Goal: Transaction & Acquisition: Book appointment/travel/reservation

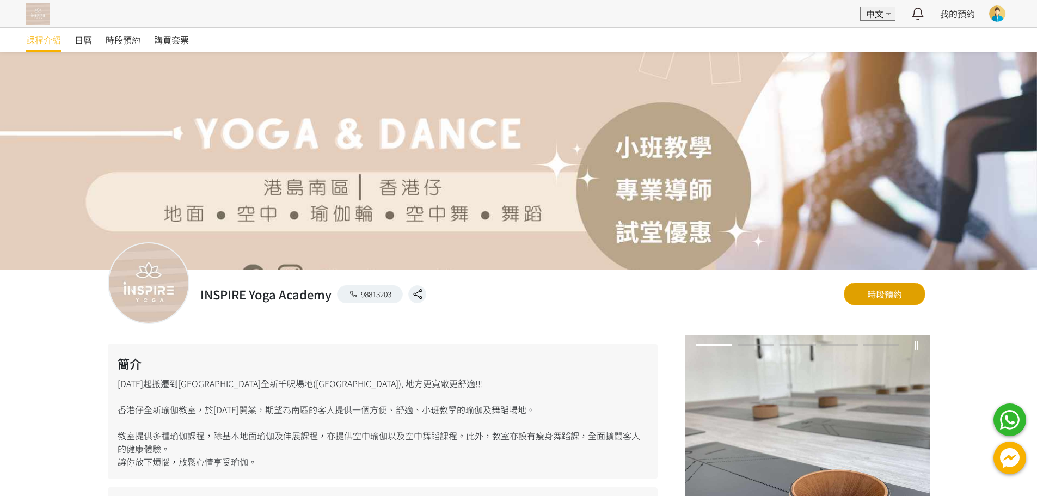
click at [903, 292] on link "時段預約" at bounding box center [885, 294] width 82 height 23
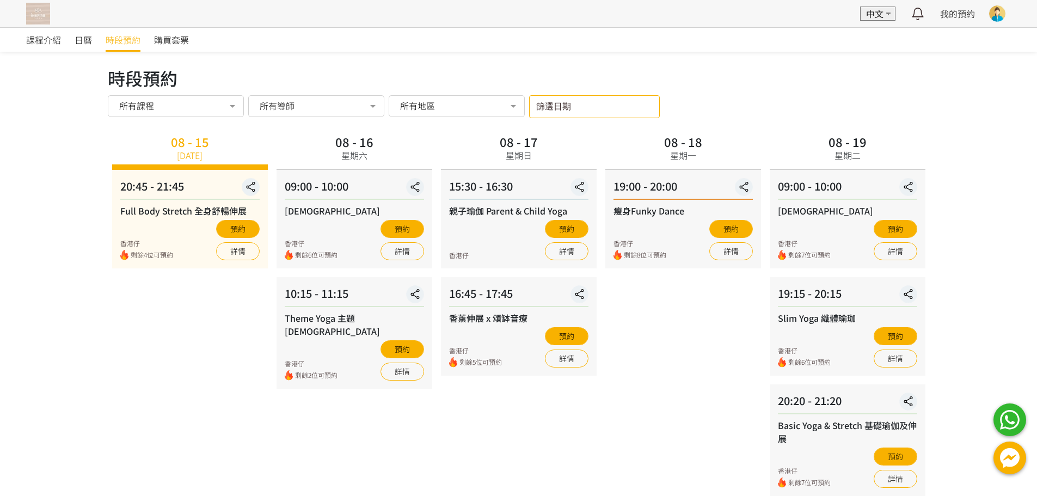
click at [602, 107] on input "篩選日期" at bounding box center [594, 106] width 131 height 23
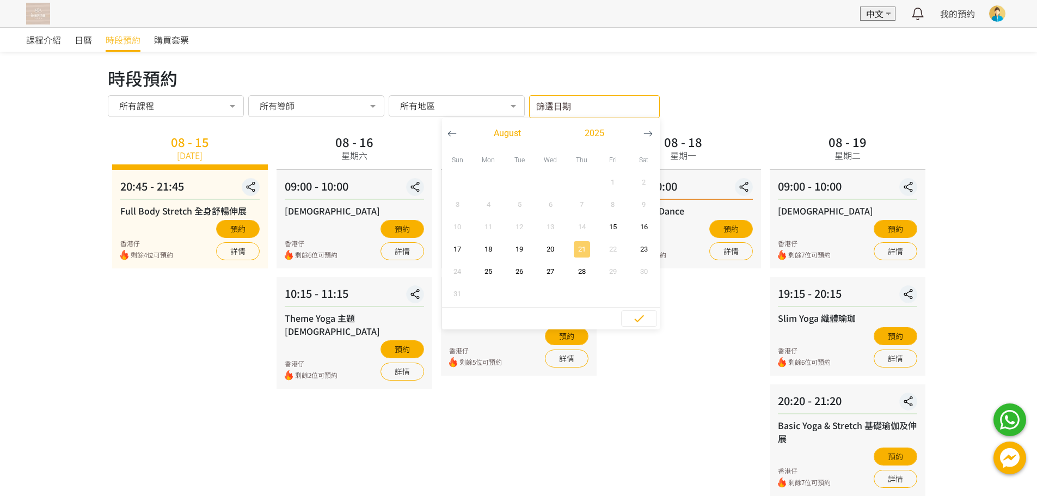
click at [582, 250] on span "21" at bounding box center [582, 249] width 25 height 11
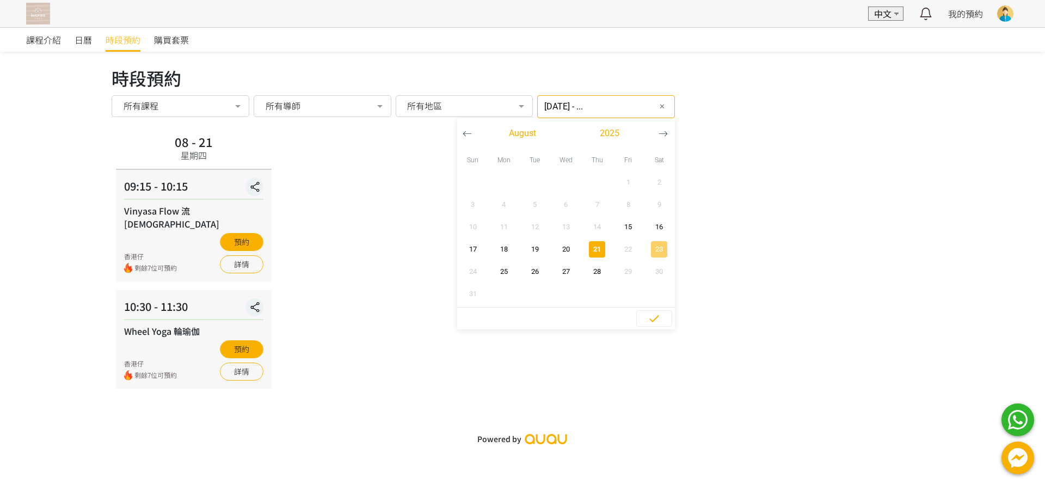
click at [648, 248] on span "23" at bounding box center [659, 249] width 25 height 11
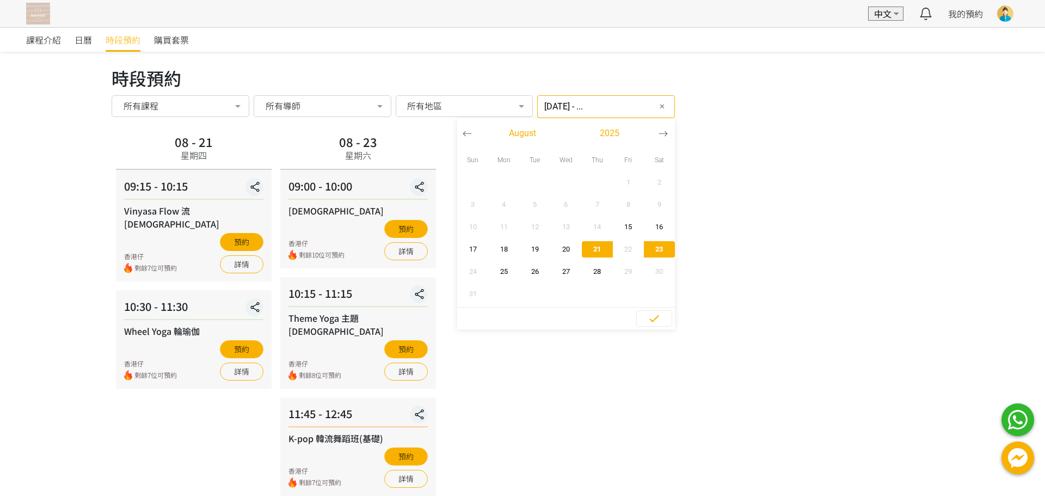
type input "[DATE] - [DATE]"
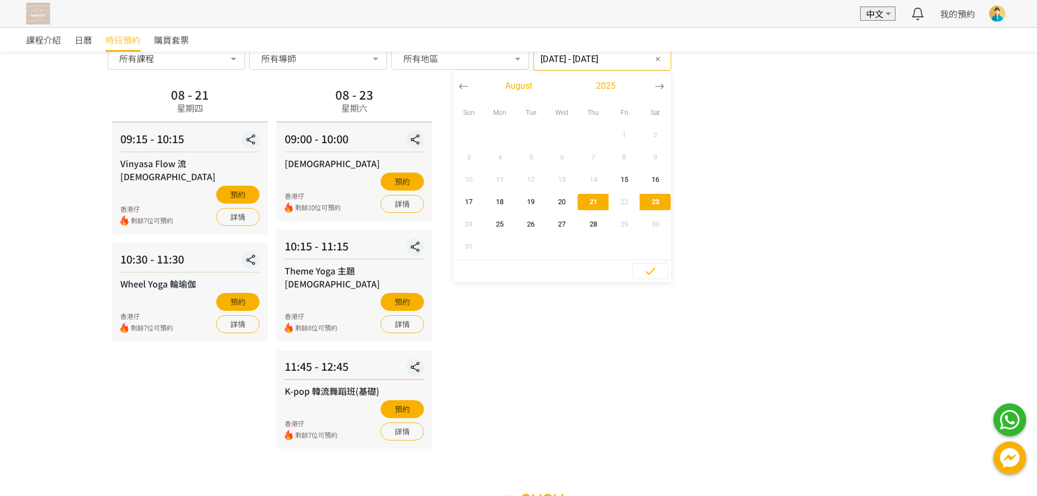
scroll to position [48, 0]
